Goal: Information Seeking & Learning: Learn about a topic

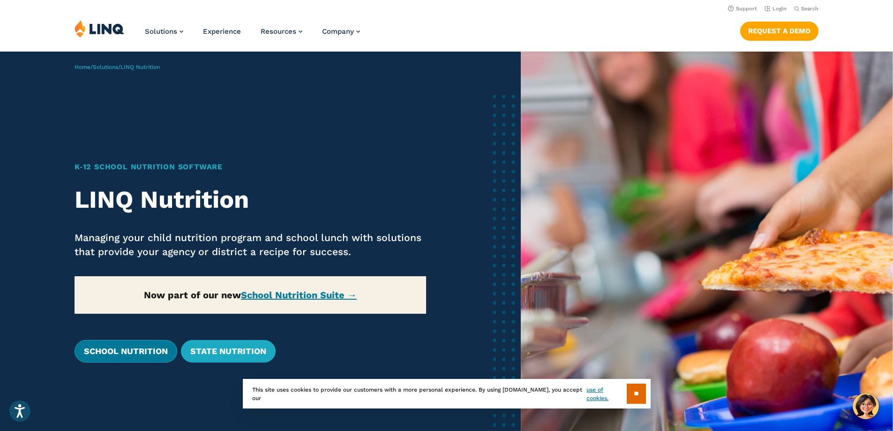
click at [136, 354] on link "School Nutrition" at bounding box center [126, 351] width 103 height 23
click at [636, 394] on input "**" at bounding box center [636, 394] width 19 height 20
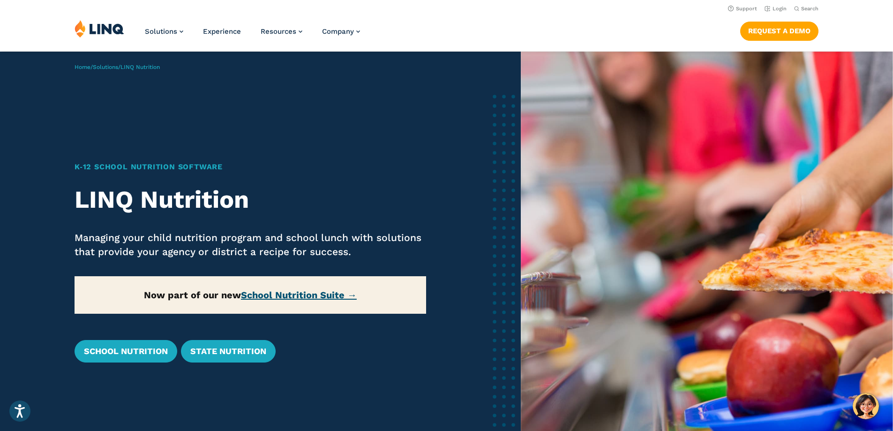
click at [285, 300] on link "School Nutrition Suite →" at bounding box center [299, 294] width 116 height 11
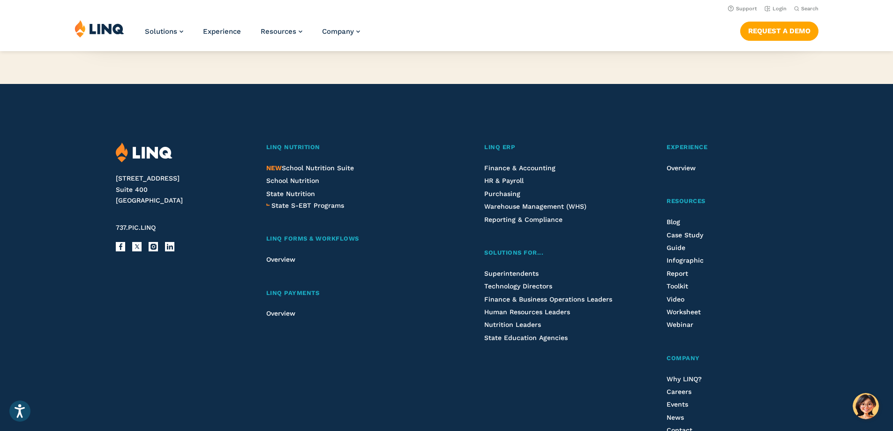
scroll to position [1032, 0]
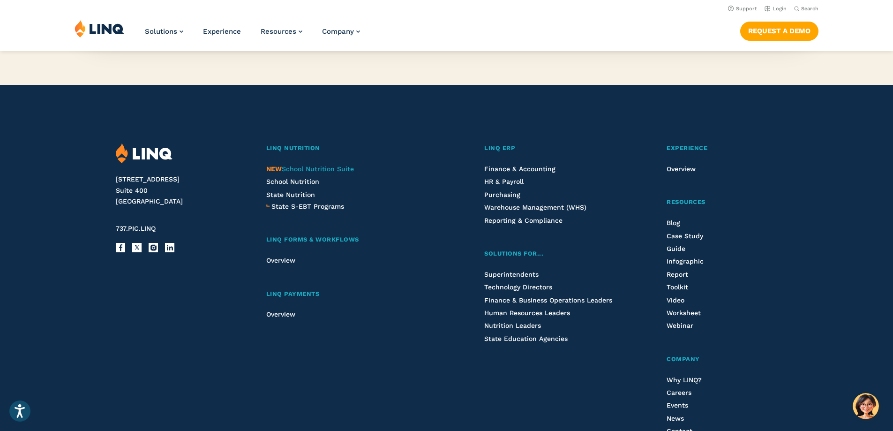
click at [306, 166] on span "NEW School Nutrition Suite" at bounding box center [310, 169] width 88 height 8
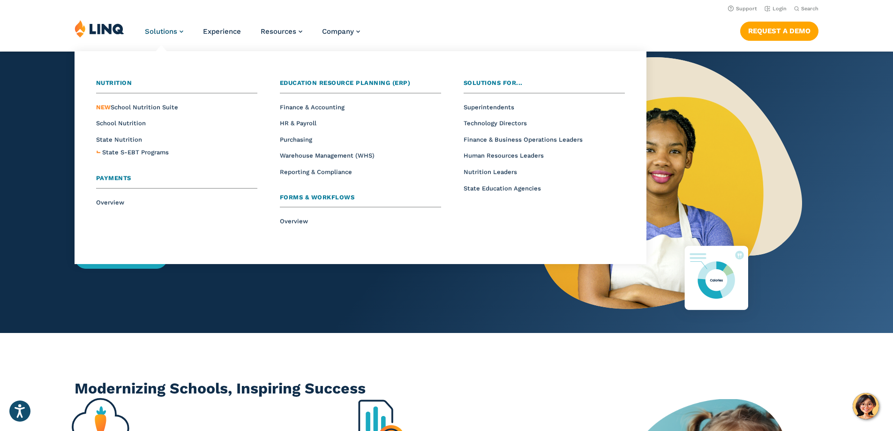
click at [171, 30] on span "Solutions" at bounding box center [161, 31] width 32 height 8
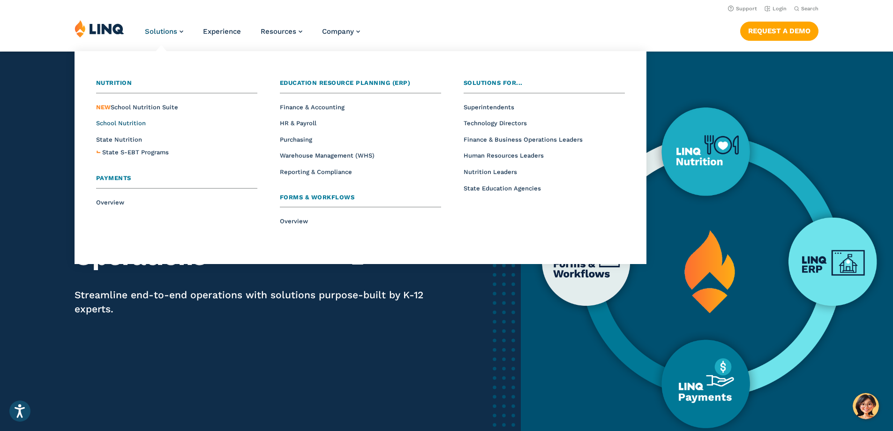
click at [122, 125] on span "School Nutrition" at bounding box center [121, 123] width 50 height 7
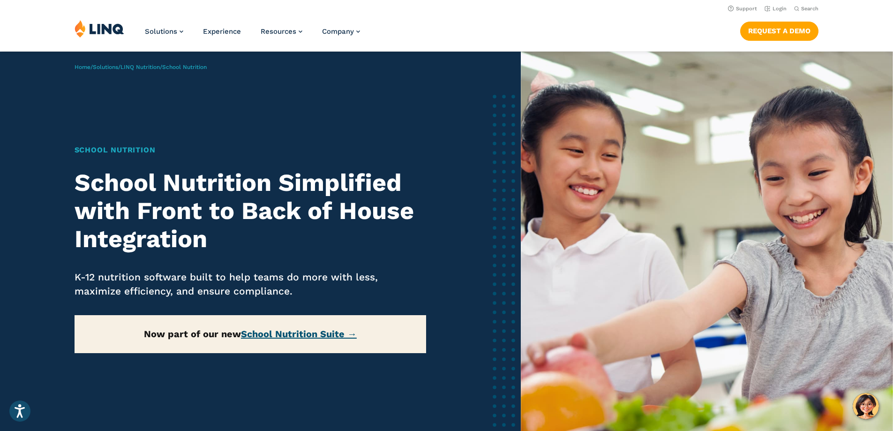
click at [297, 334] on link "School Nutrition Suite →" at bounding box center [299, 333] width 116 height 11
